Goal: Task Accomplishment & Management: Complete application form

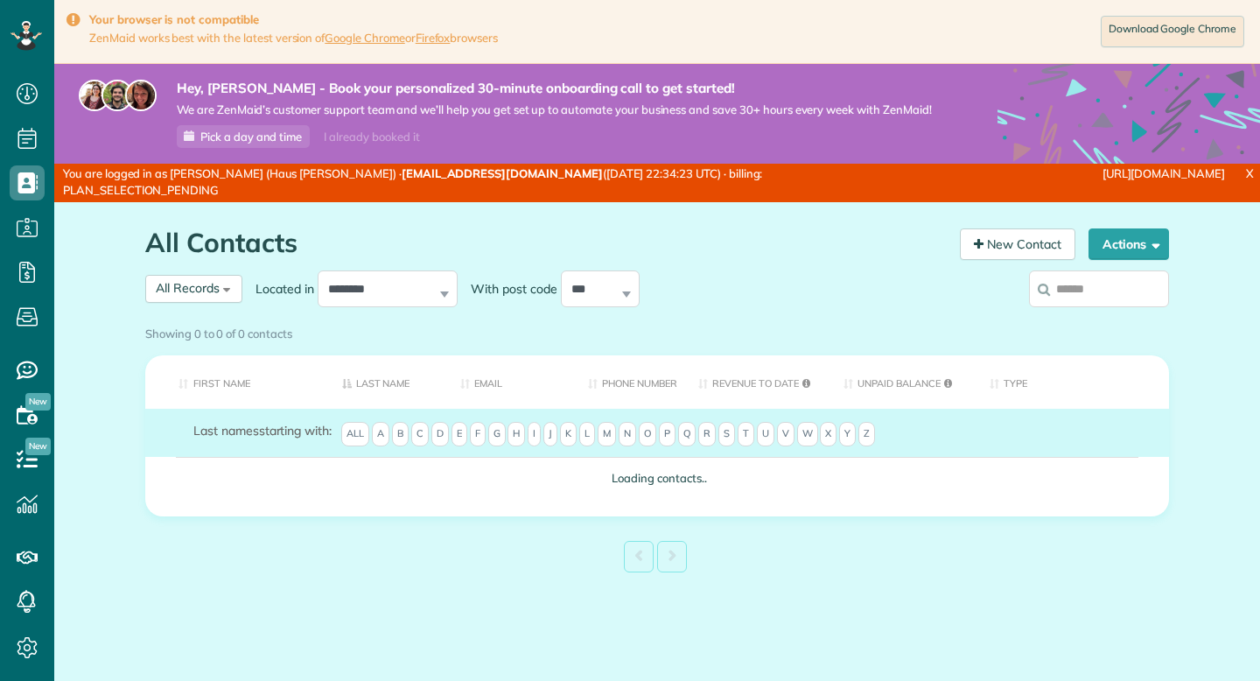
scroll to position [8, 8]
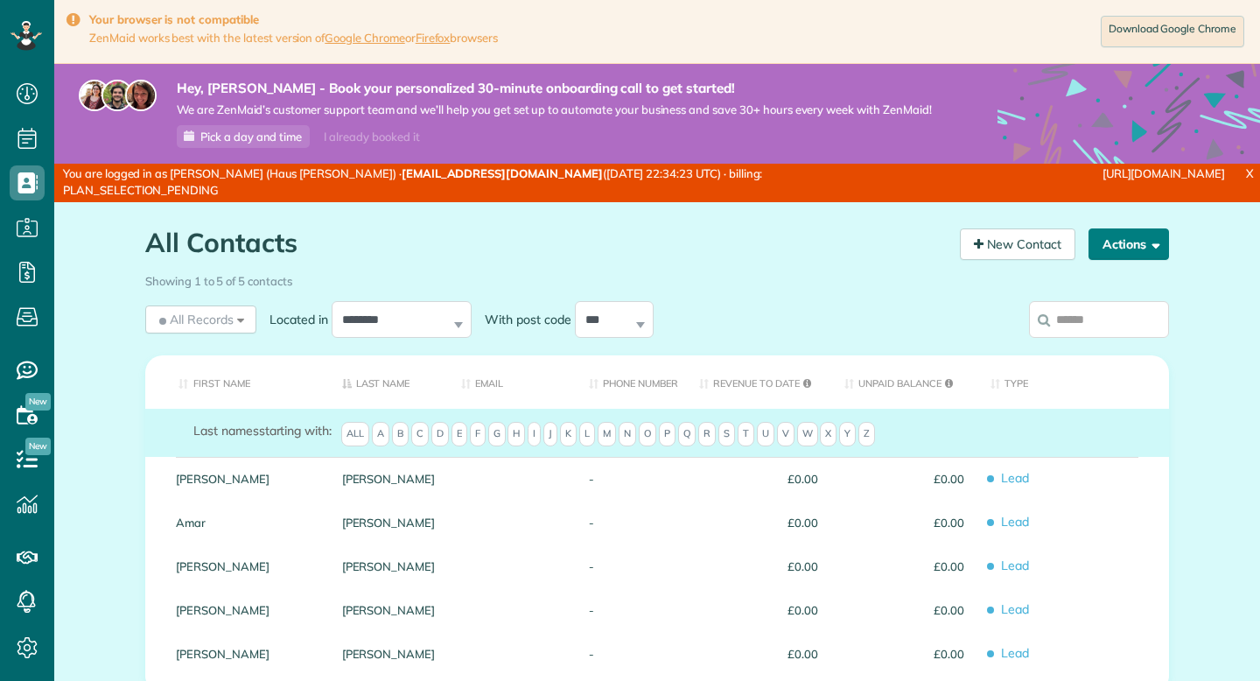
click at [1138, 245] on button "Actions" at bounding box center [1129, 244] width 81 height 32
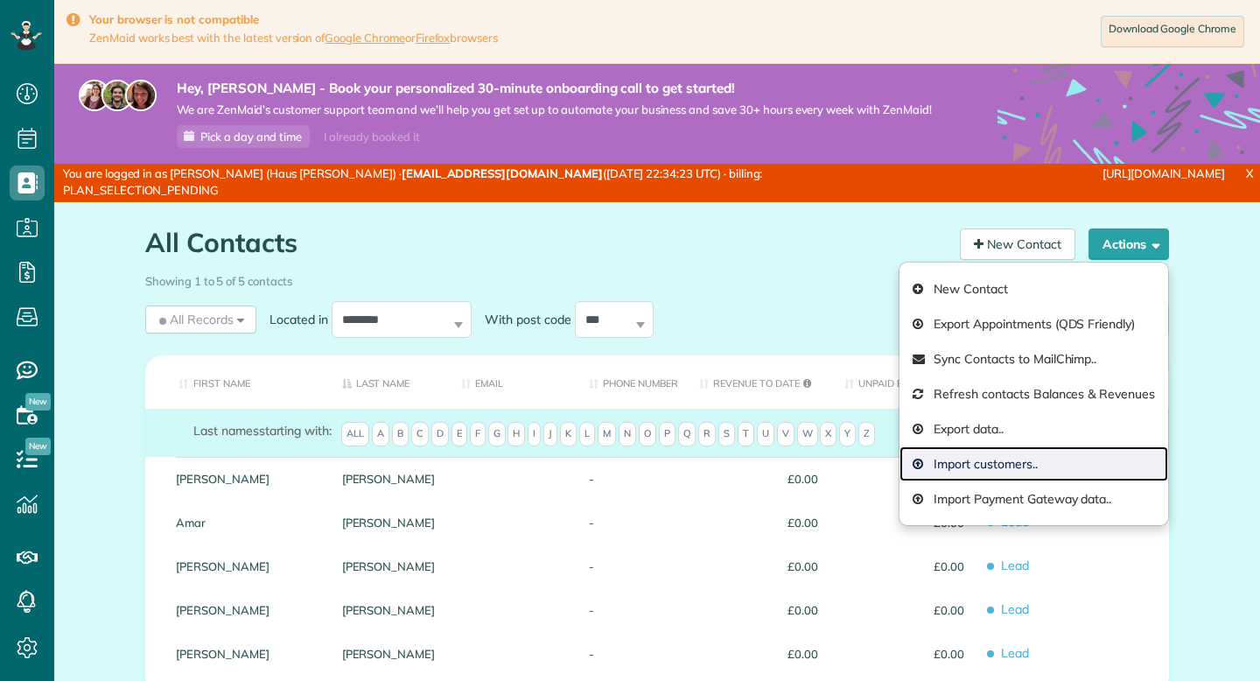
click at [1046, 460] on link "Import customers.." at bounding box center [1034, 463] width 269 height 35
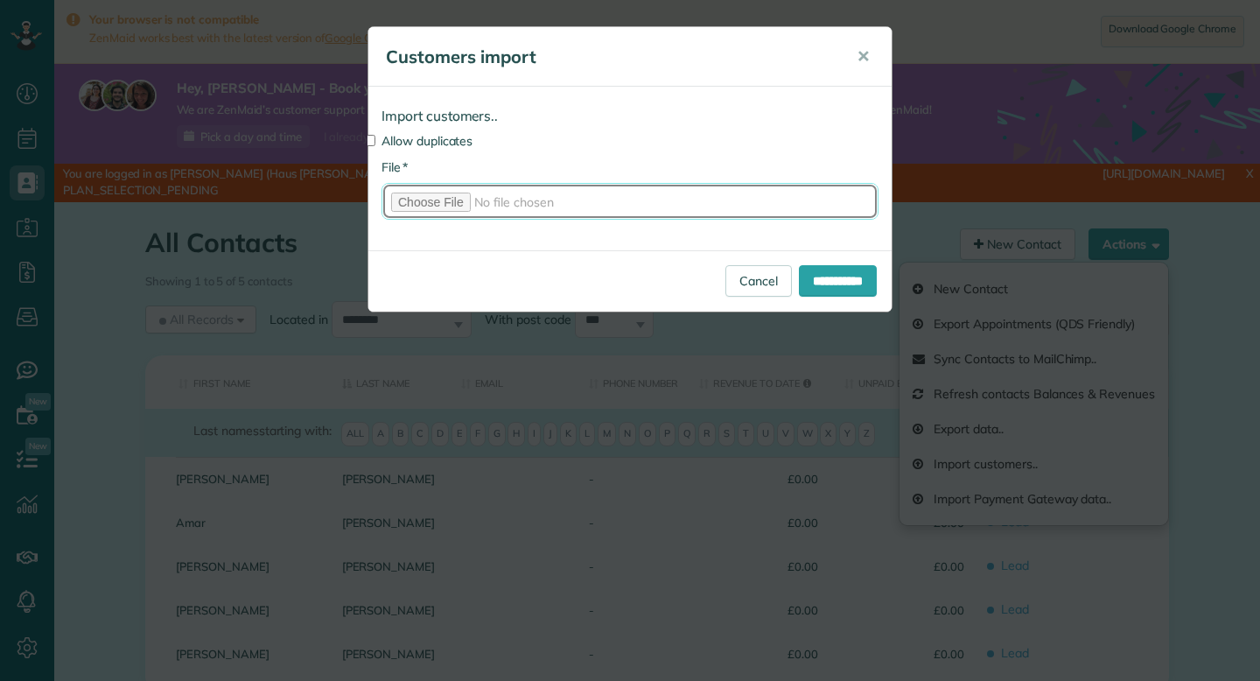
click at [419, 194] on input "* File" at bounding box center [630, 201] width 497 height 37
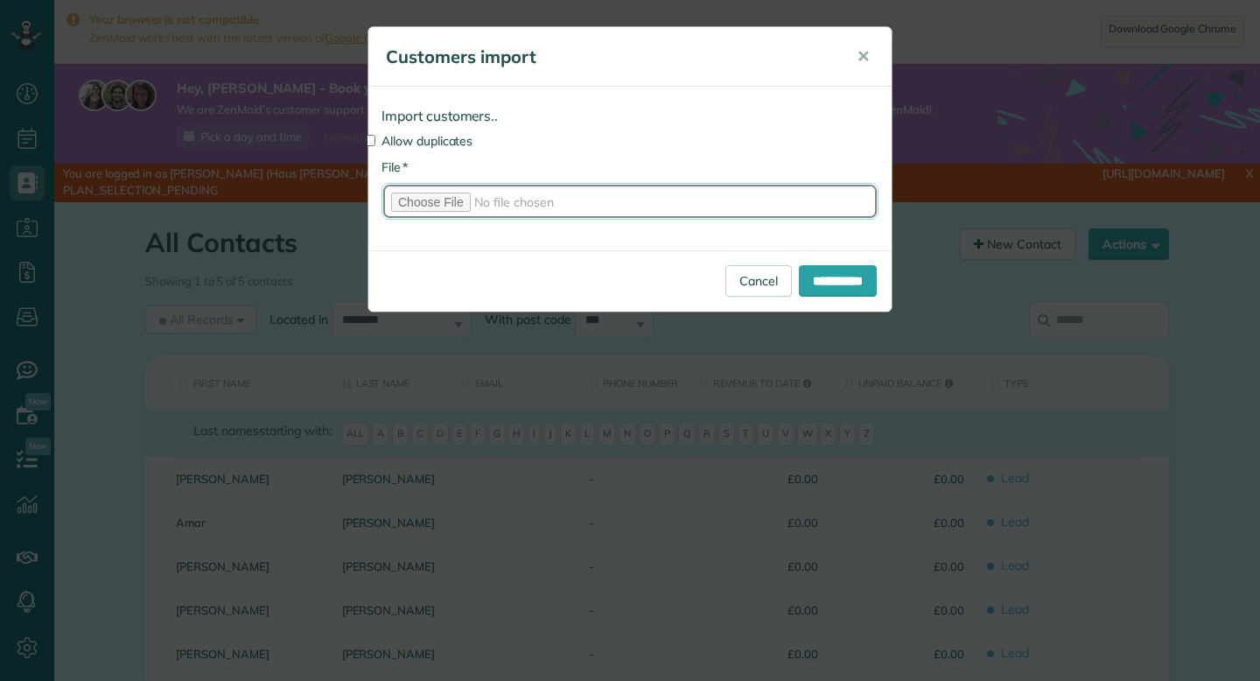
type input "**********"
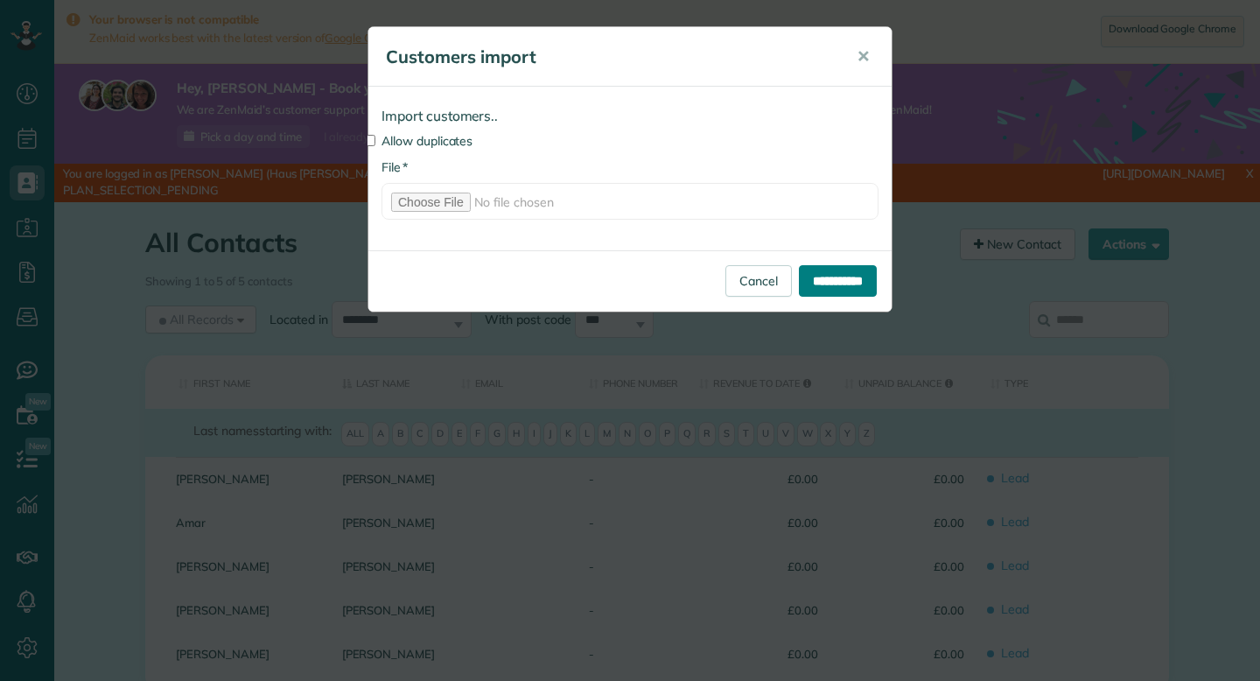
click at [809, 281] on input "**********" at bounding box center [838, 281] width 78 height 32
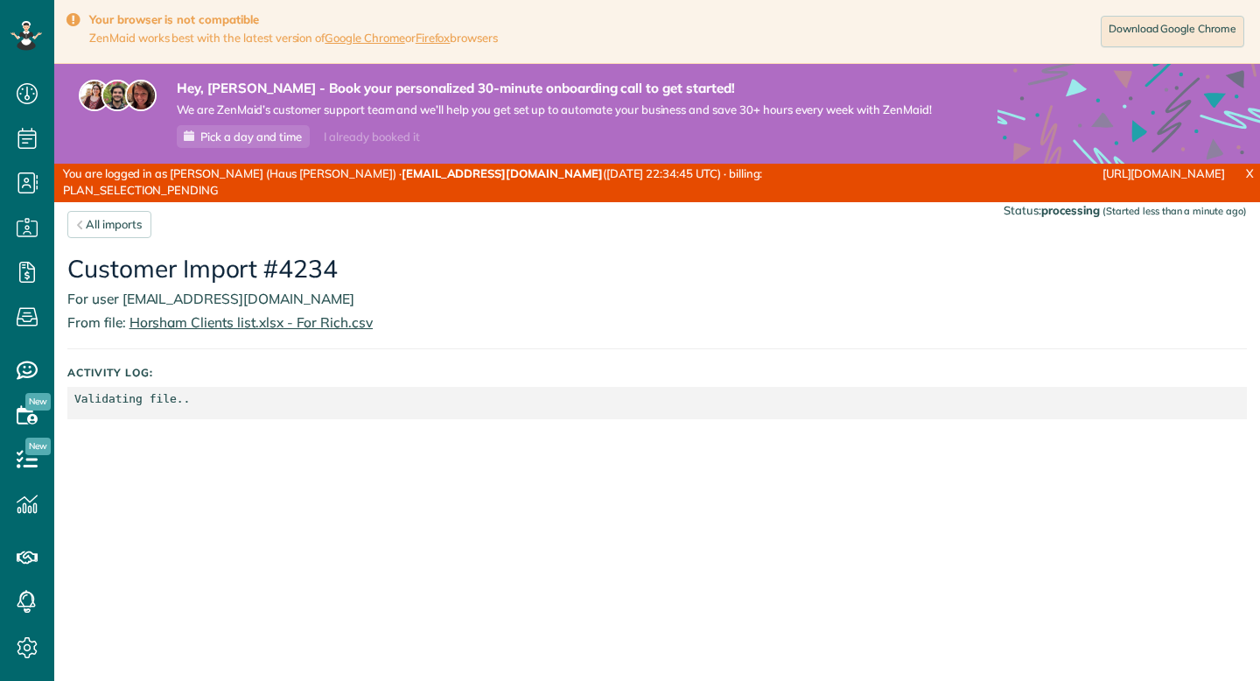
scroll to position [8, 8]
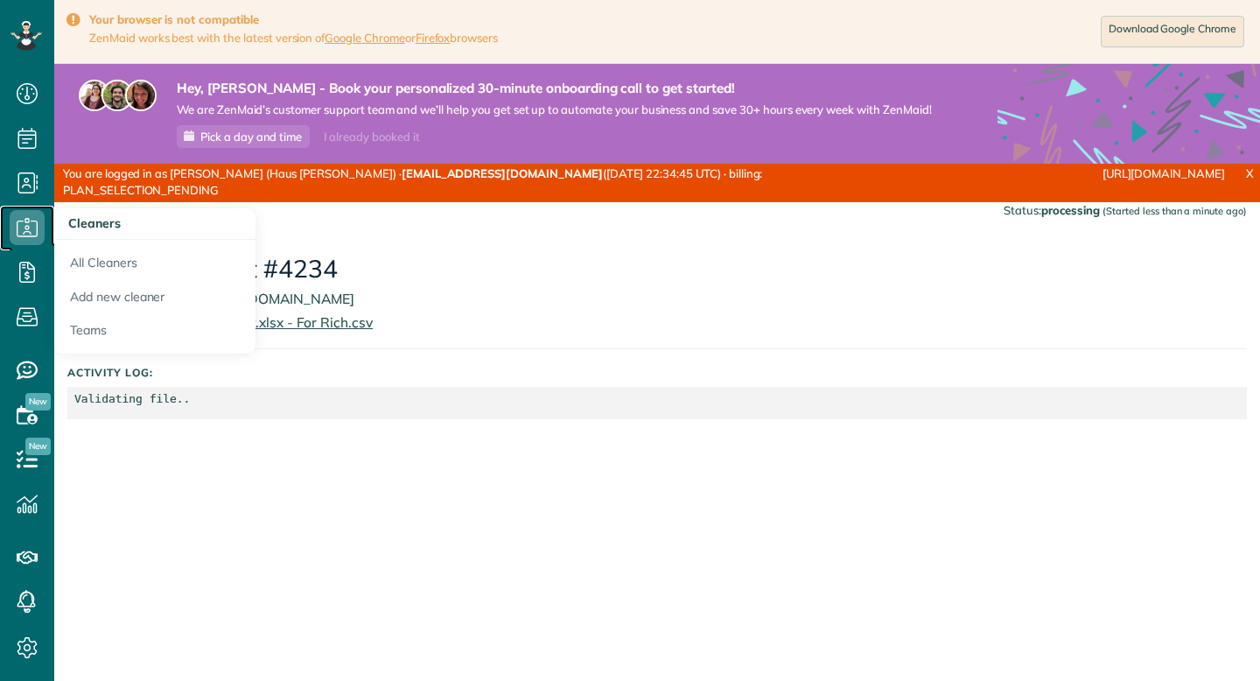
click at [32, 225] on icon at bounding box center [27, 227] width 35 height 35
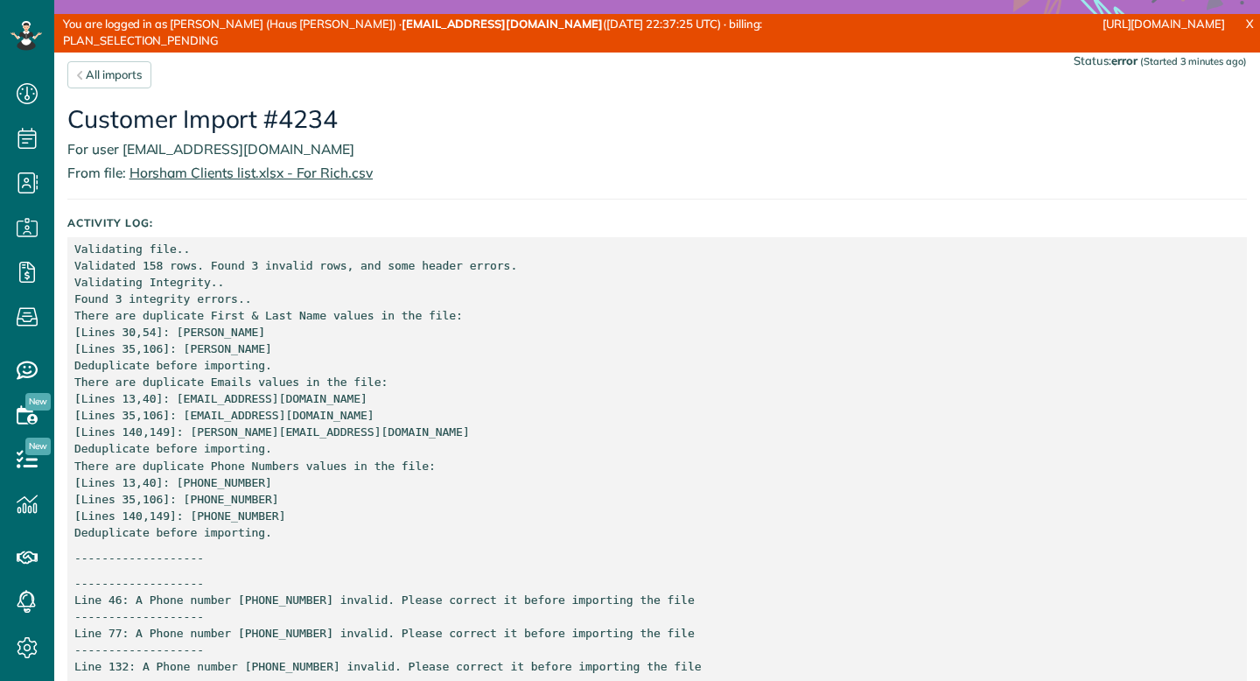
scroll to position [156, 0]
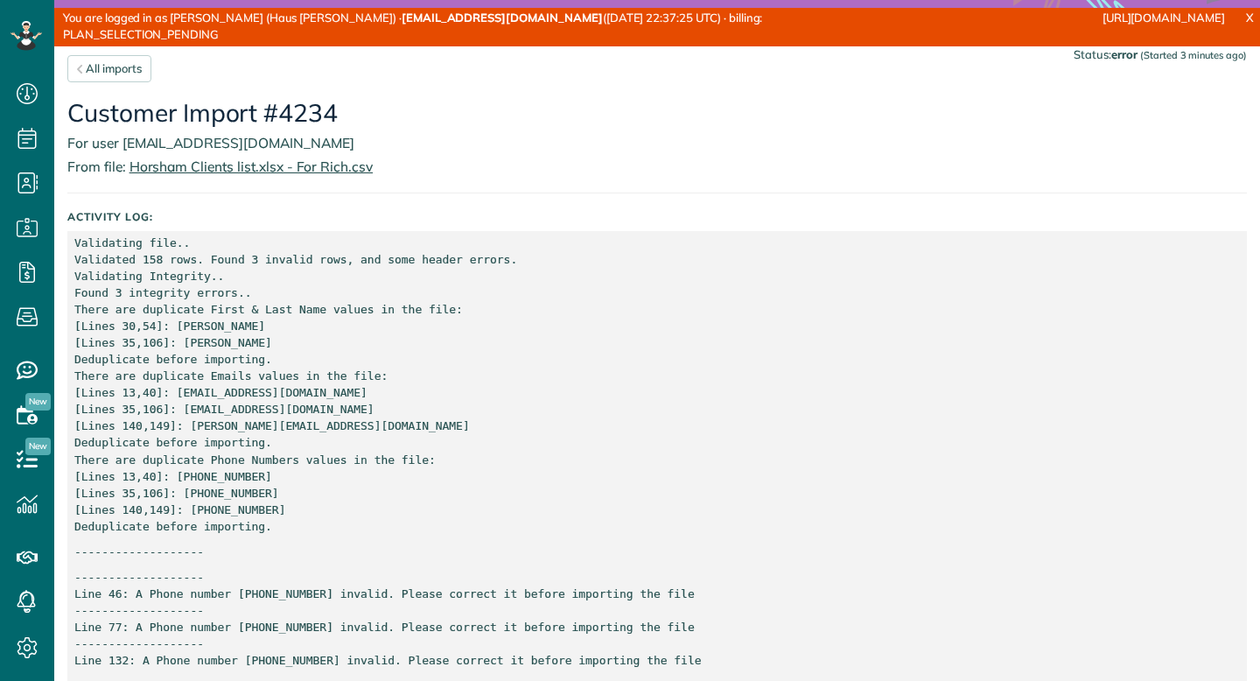
click at [271, 661] on p "------------------- Line 46: A Phone number [PHONE_NUMBER] invalid. Please corr…" at bounding box center [657, 619] width 1166 height 100
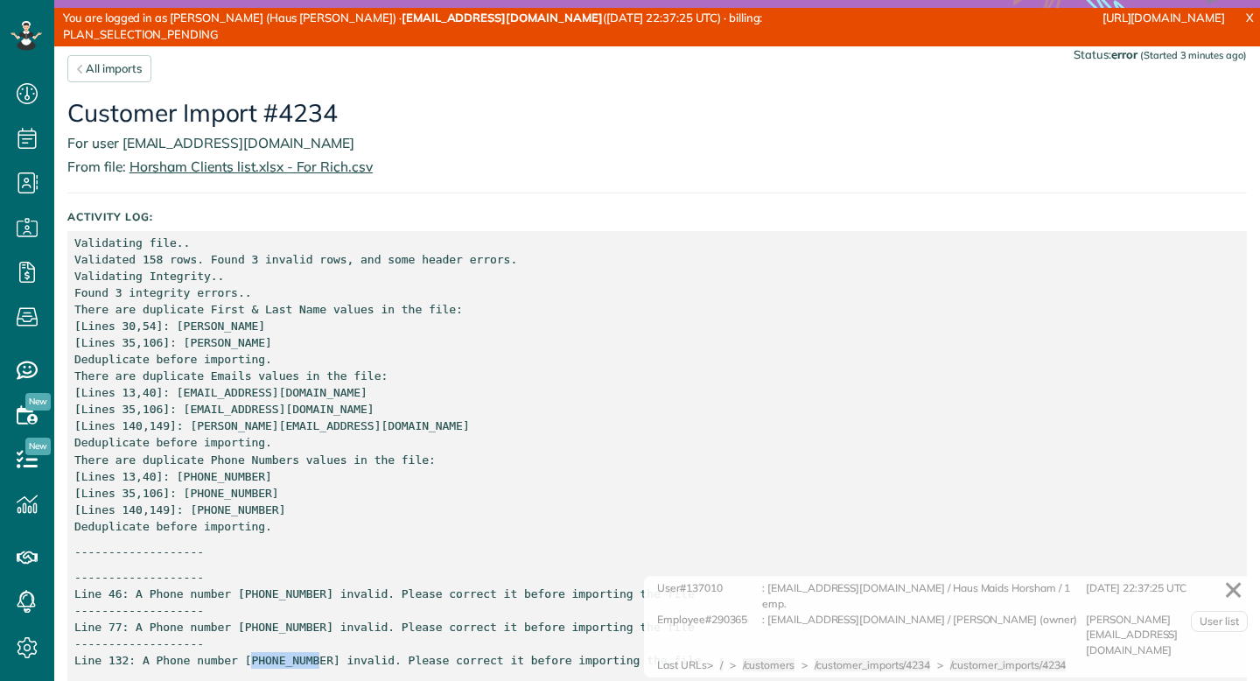
copy p "0758467829"
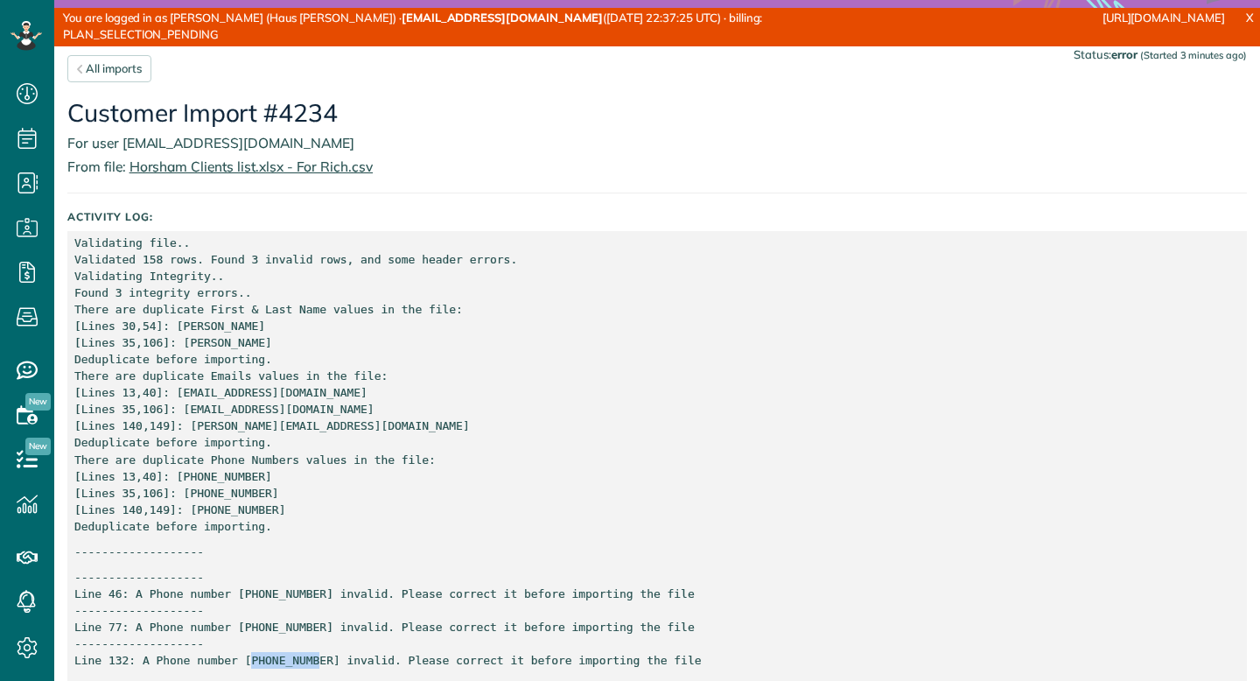
click at [261, 631] on p "------------------- Line 46: A Phone number [PHONE_NUMBER] invalid. Please corr…" at bounding box center [657, 619] width 1166 height 100
click at [261, 631] on p "------------------- Line 46: A Phone number (34689143073) seems to be invalid. …" at bounding box center [657, 619] width 1166 height 100
copy p "759049776"
click at [262, 594] on p "------------------- Line 46: A Phone number (34689143073) seems to be invalid. …" at bounding box center [657, 619] width 1166 height 100
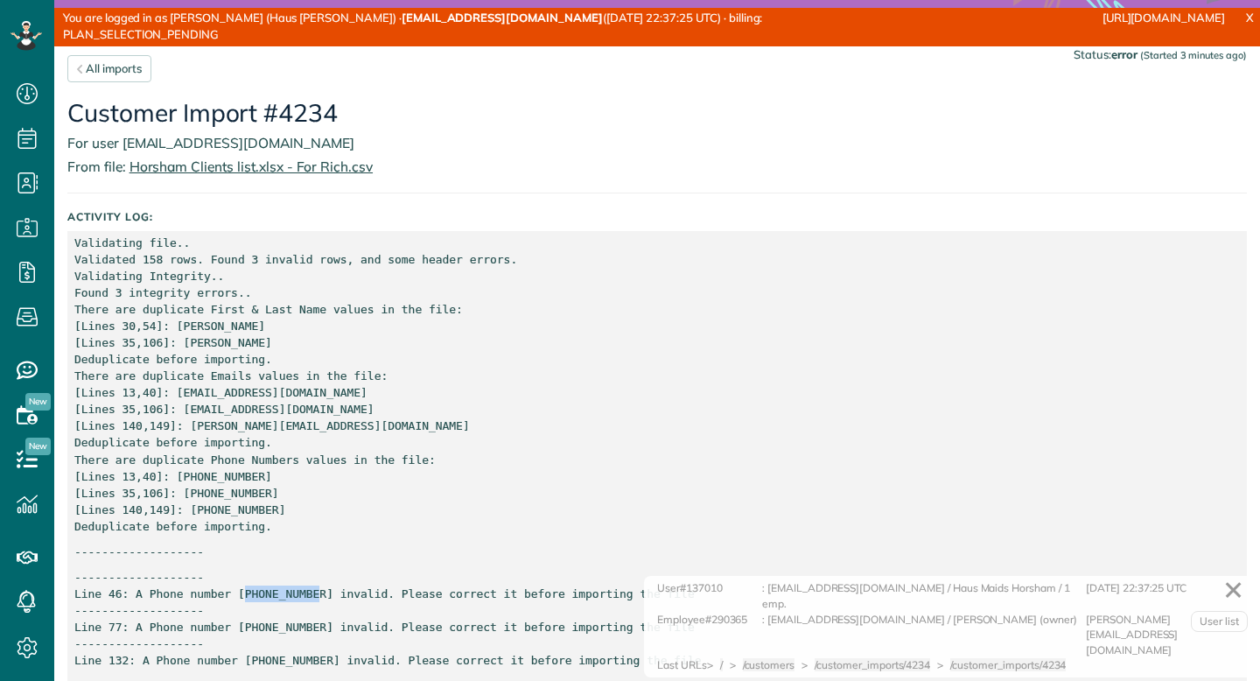
copy p "34689143073"
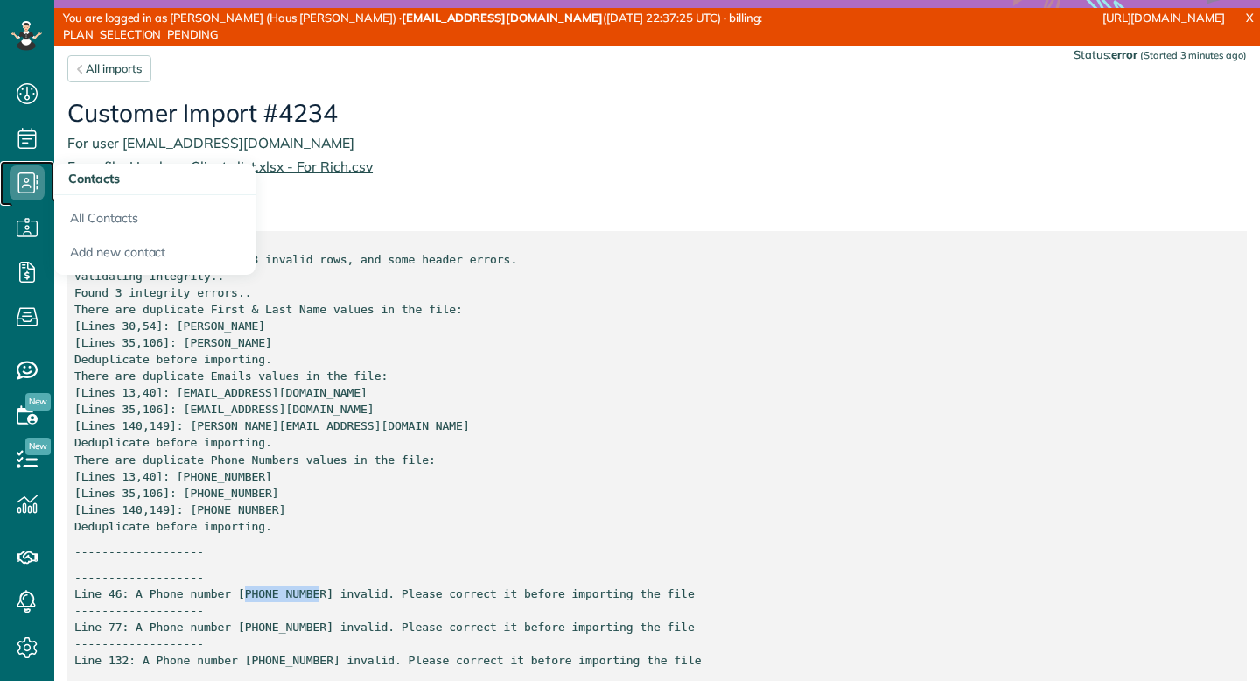
click at [29, 179] on icon at bounding box center [27, 182] width 35 height 35
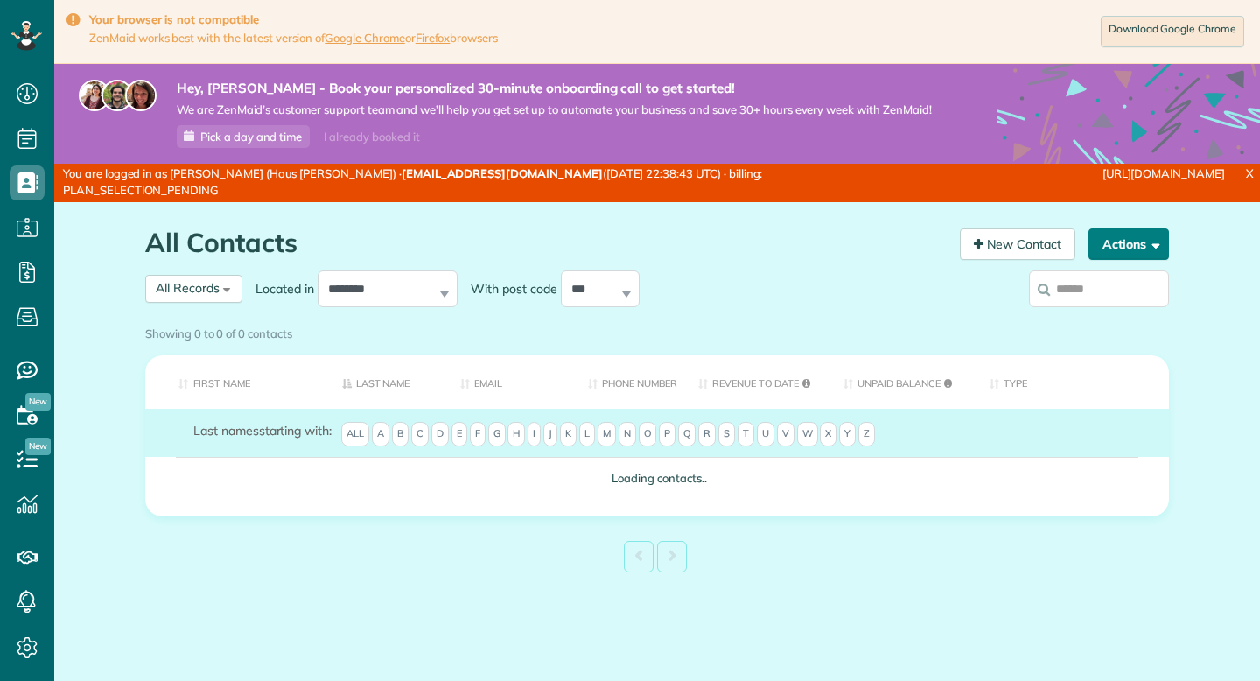
click at [1152, 242] on span "button" at bounding box center [1152, 243] width 13 height 13
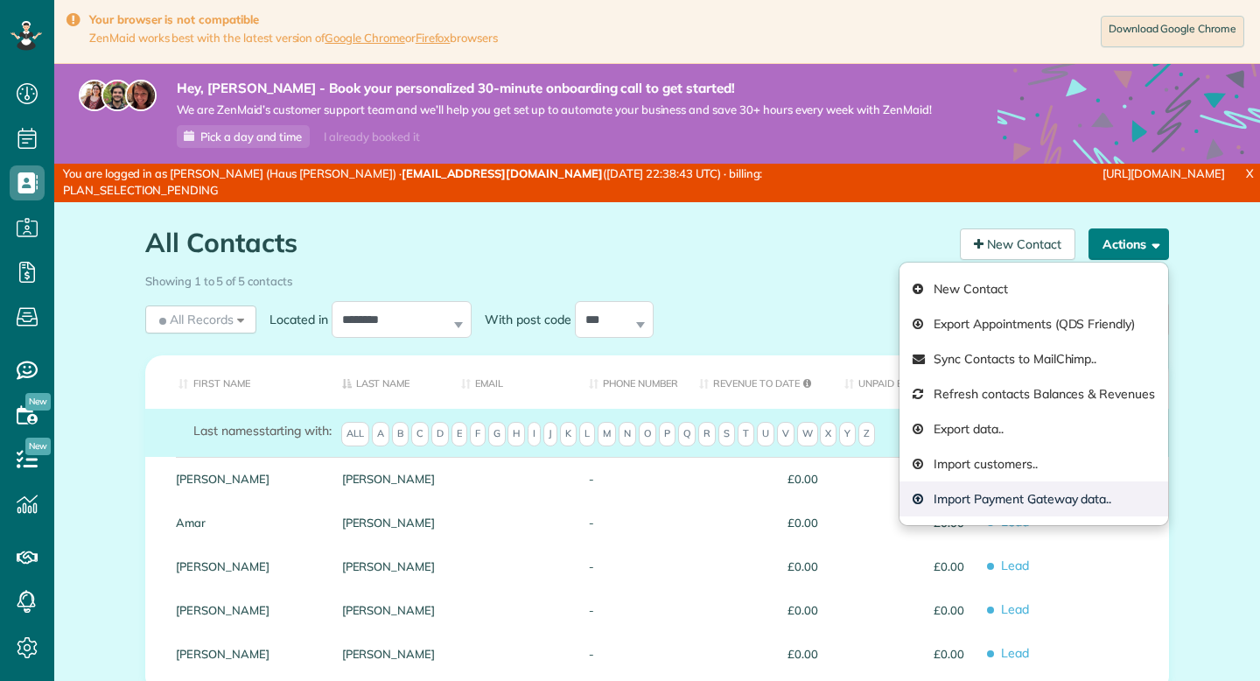
scroll to position [8, 8]
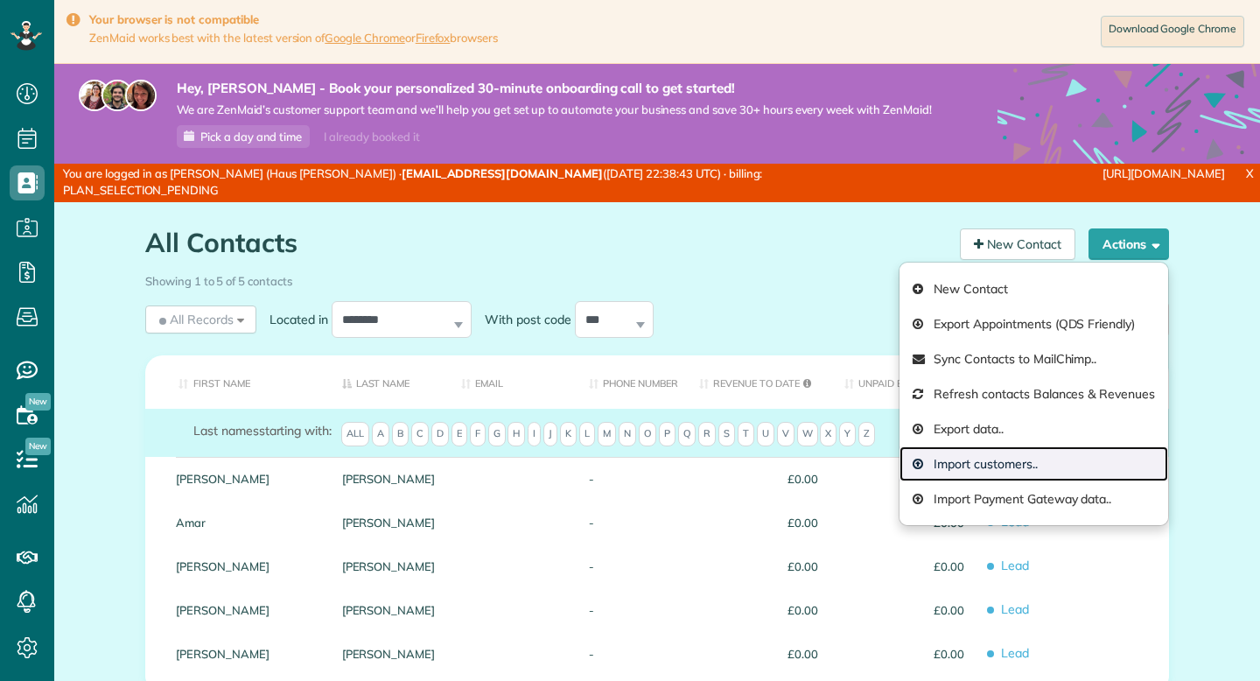
click at [970, 470] on link "Import customers.." at bounding box center [1034, 463] width 269 height 35
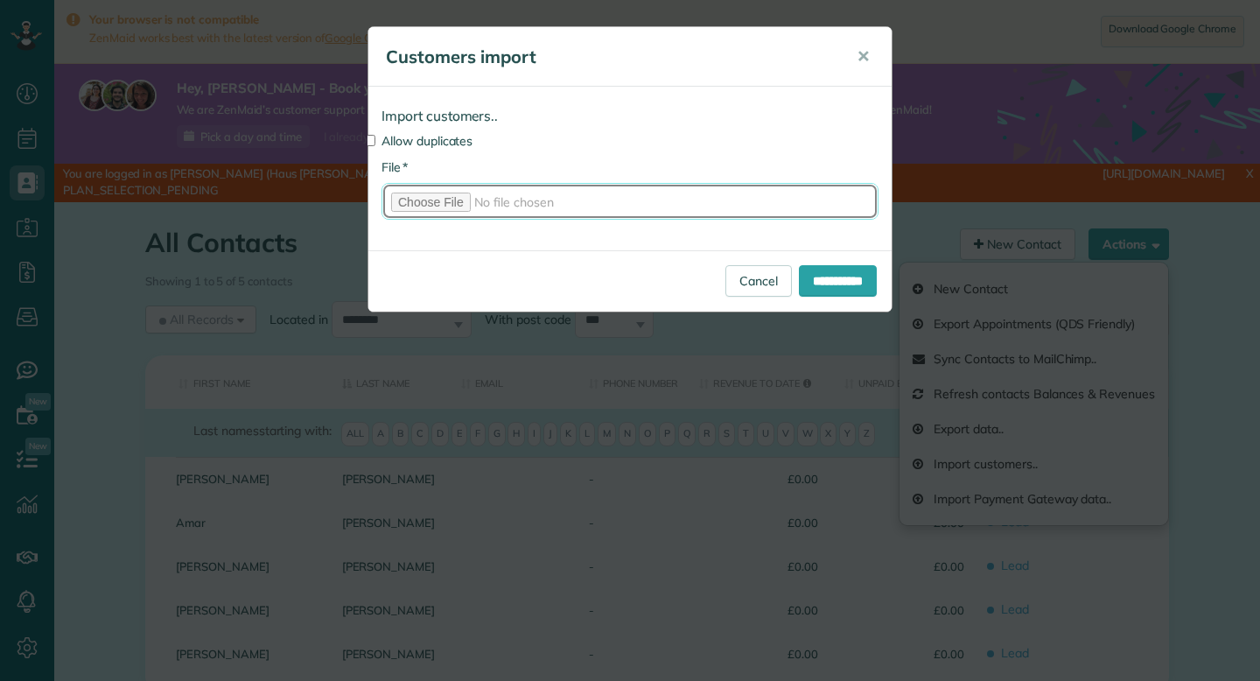
click at [441, 197] on input "* File" at bounding box center [630, 201] width 497 height 37
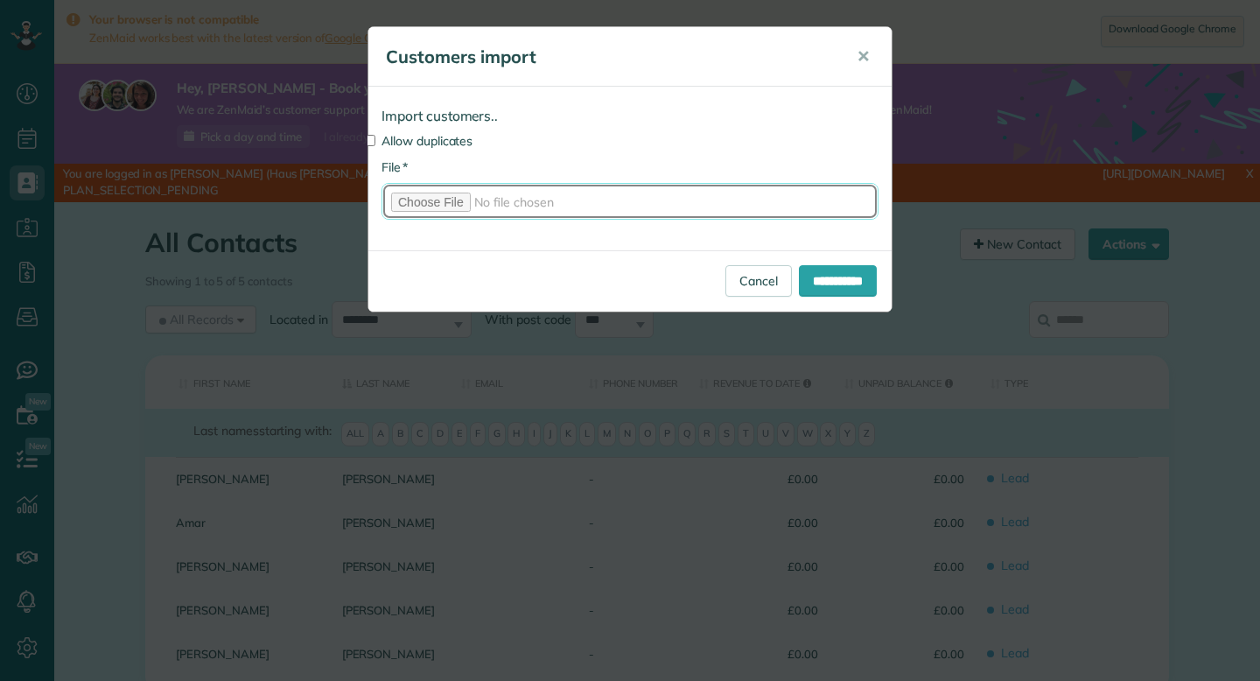
type input "**********"
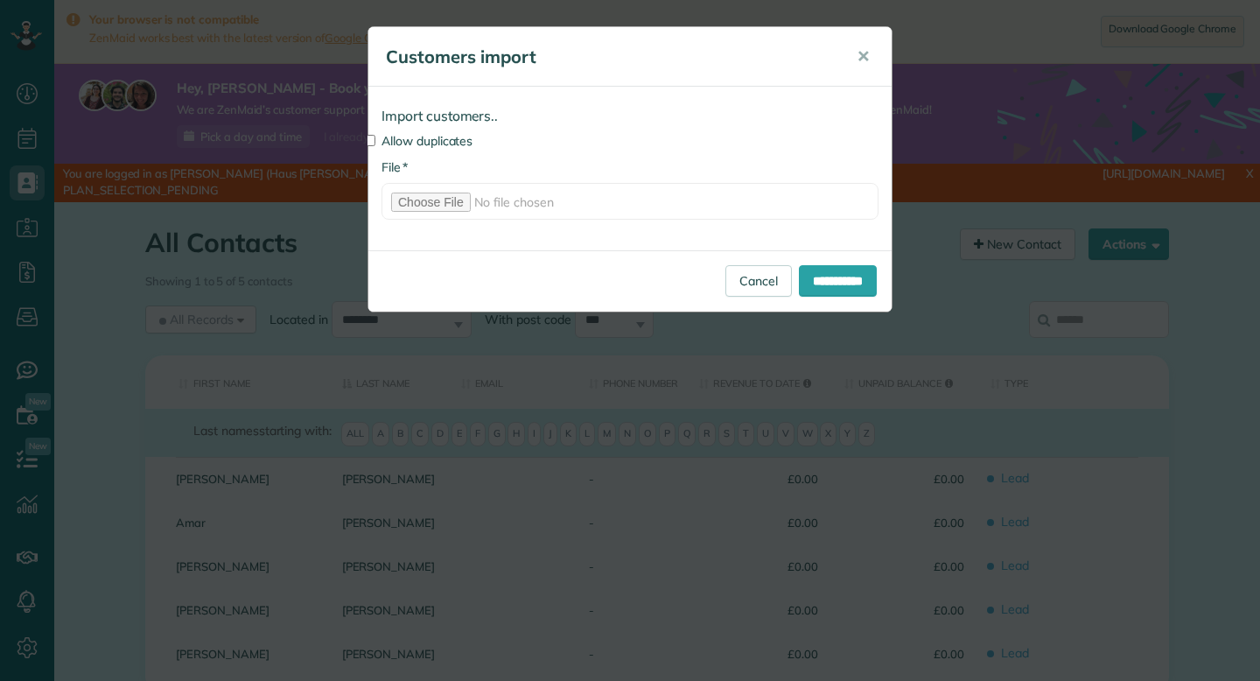
click at [444, 138] on label "Allow duplicates" at bounding box center [630, 141] width 497 height 18
click at [799, 278] on input "**********" at bounding box center [838, 281] width 78 height 32
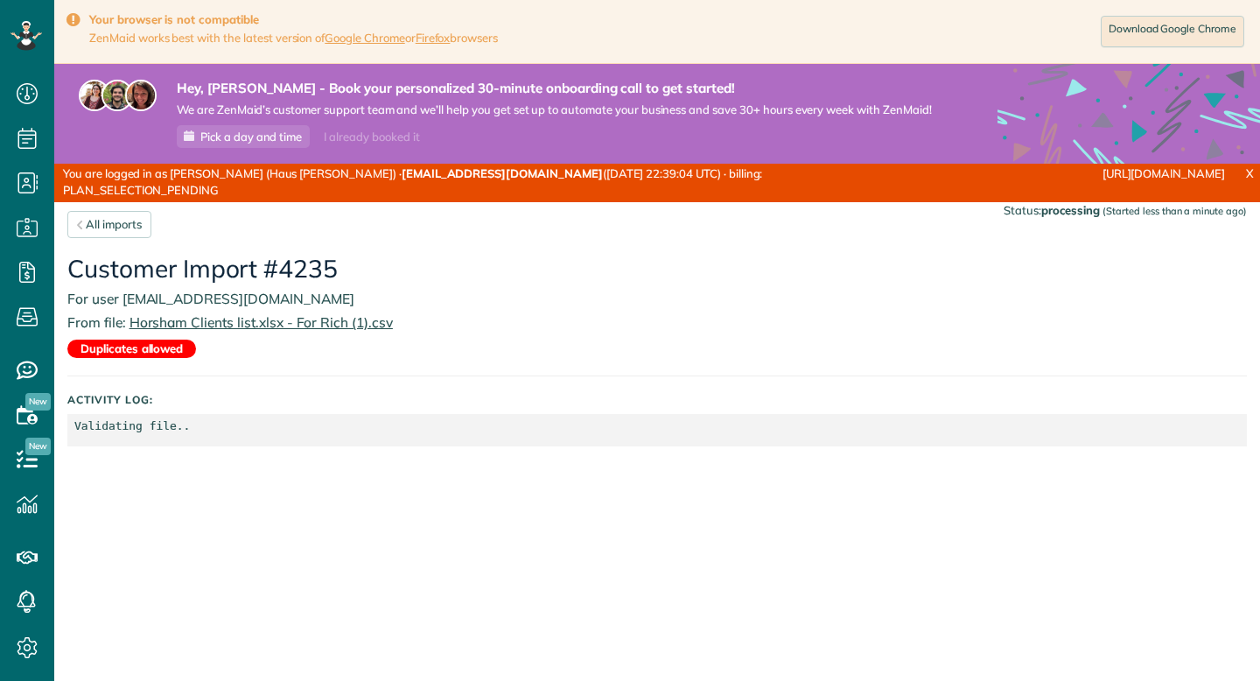
scroll to position [8, 8]
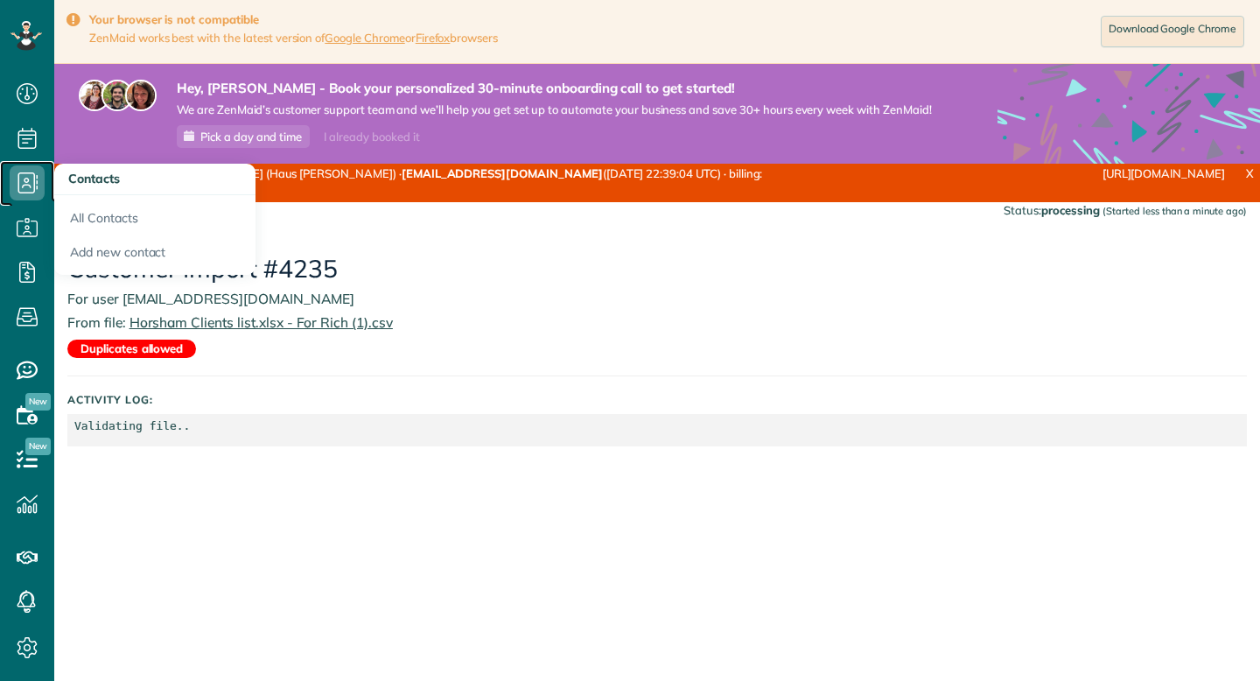
click at [22, 192] on use at bounding box center [28, 182] width 20 height 21
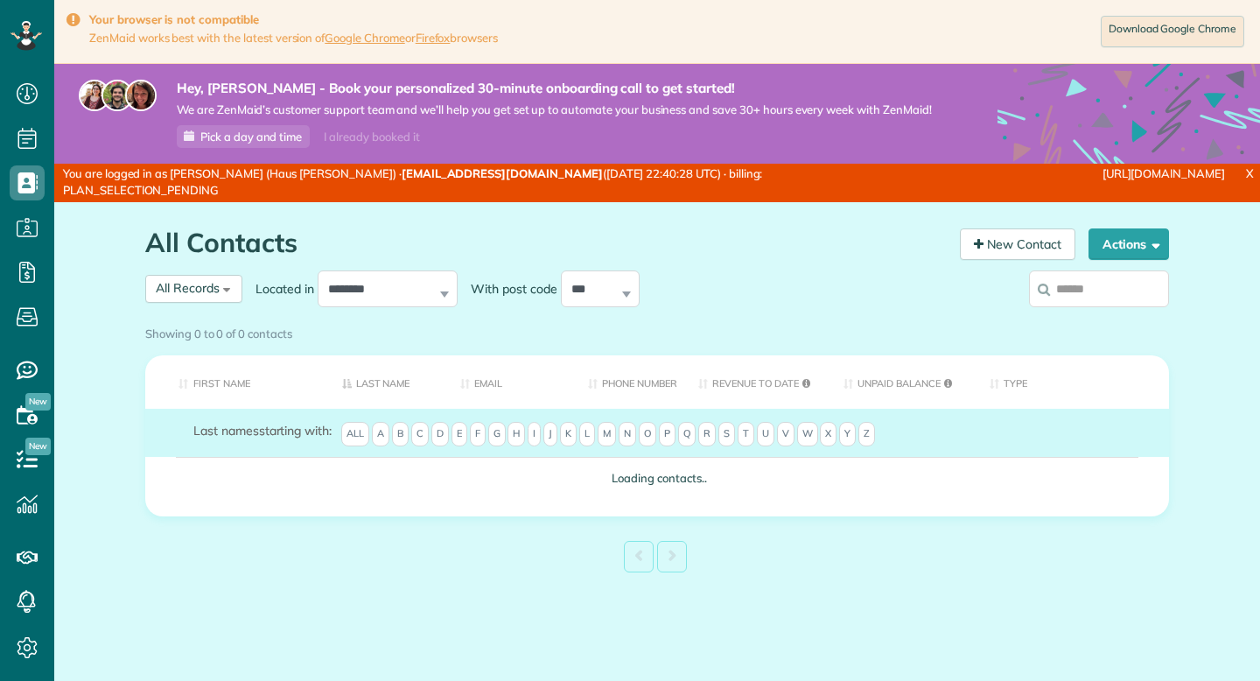
scroll to position [8, 8]
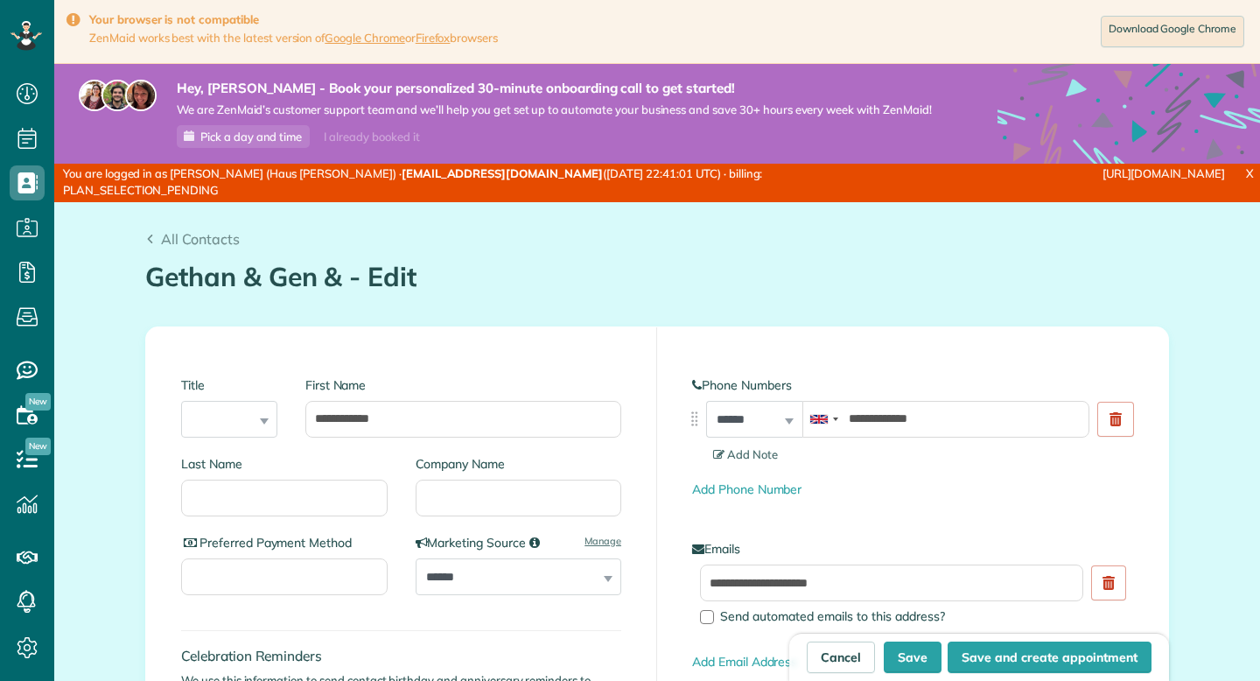
scroll to position [8, 8]
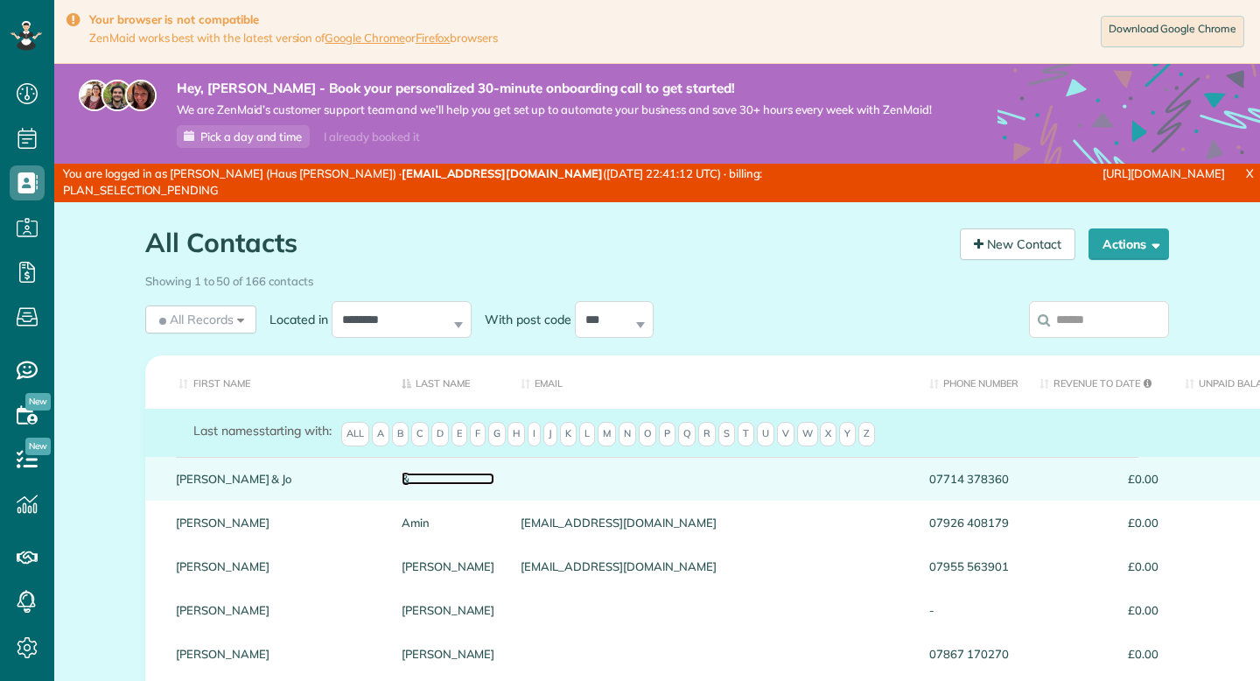
click at [402, 481] on link "&" at bounding box center [449, 479] width 94 height 12
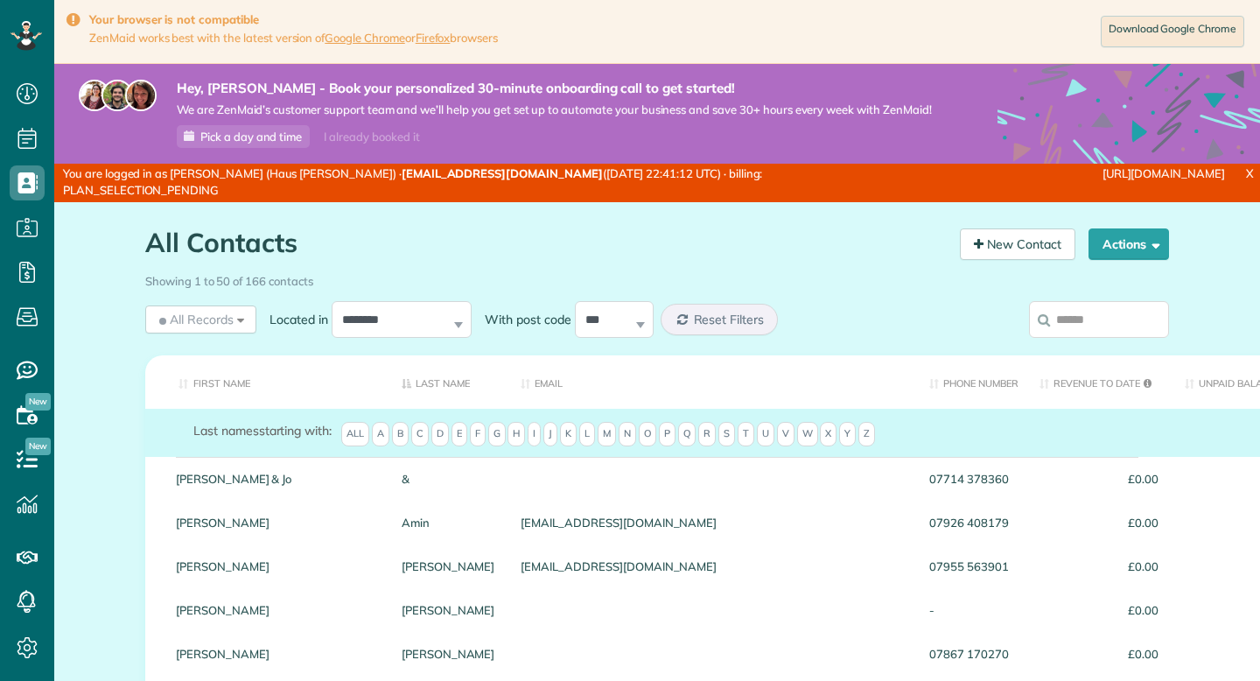
scroll to position [8, 8]
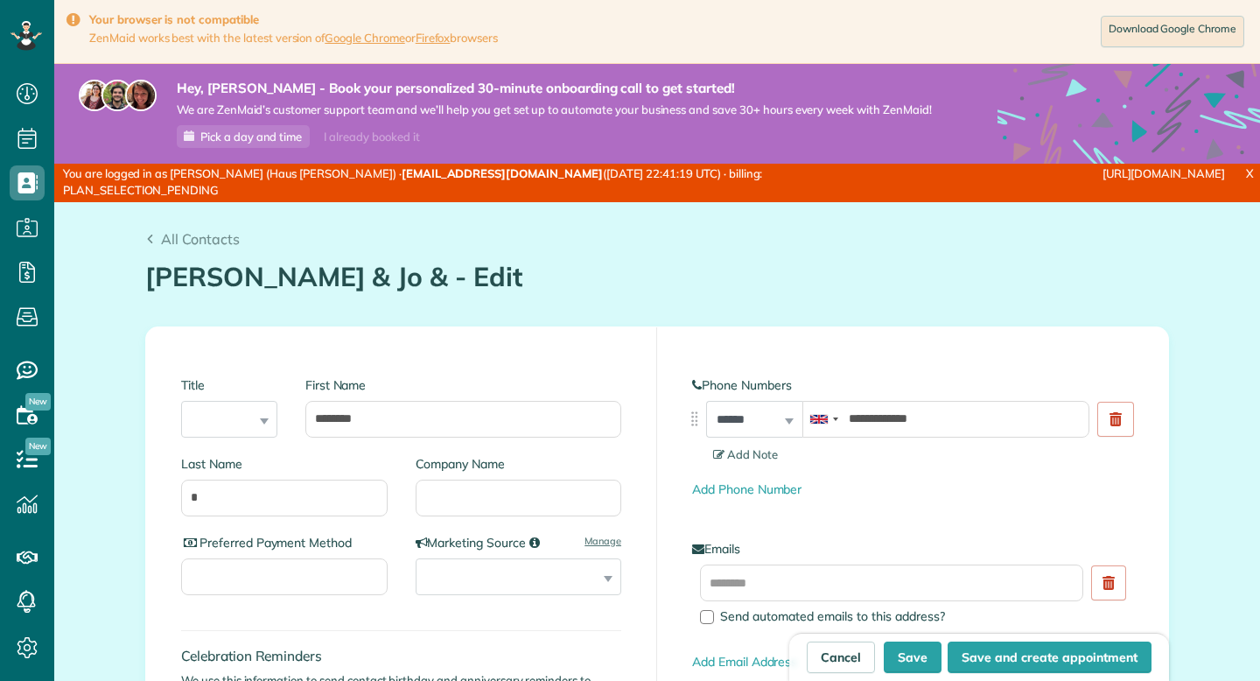
scroll to position [8, 8]
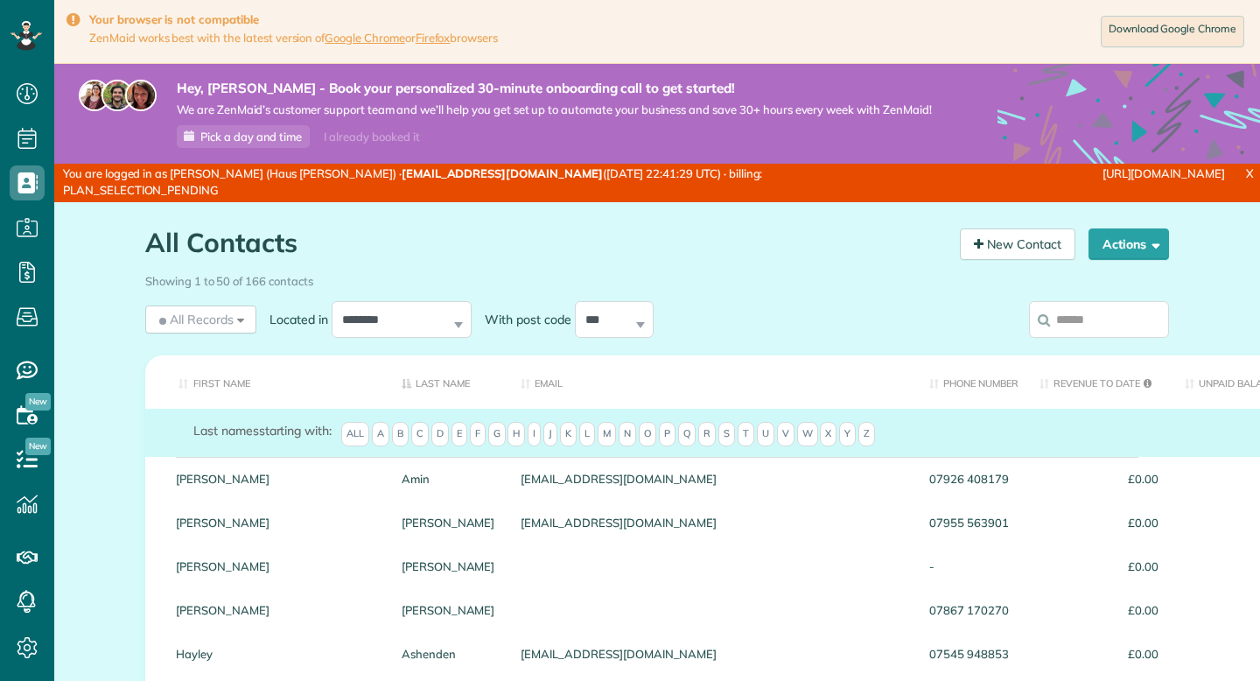
click at [337, 263] on div "All Contacts Contacts in [GEOGRAPHIC_DATA] [2 min]" at bounding box center [546, 247] width 802 height 38
